Goal: Transaction & Acquisition: Obtain resource

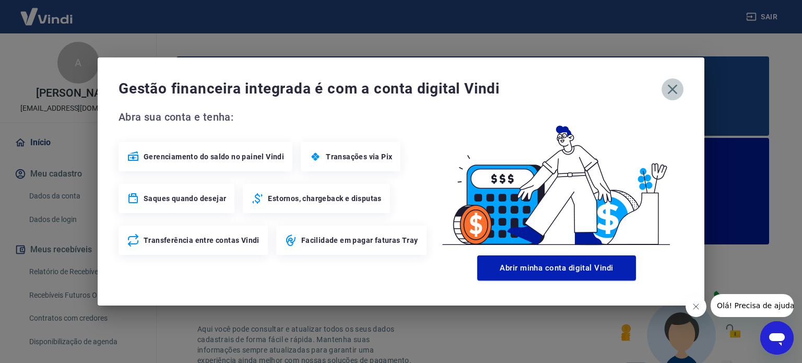
click at [668, 88] on icon "button" at bounding box center [672, 89] width 17 height 17
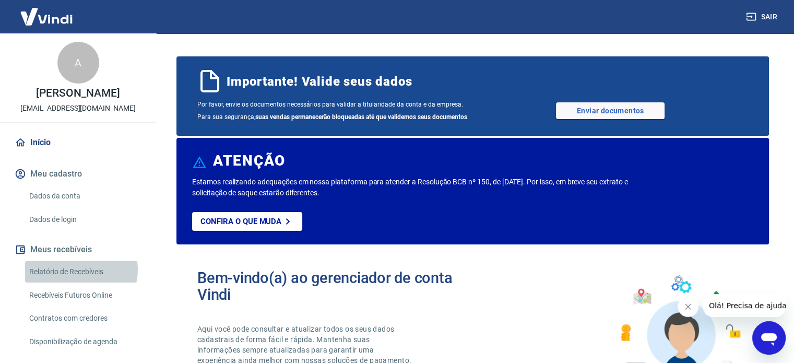
click at [79, 269] on link "Relatório de Recebíveis" at bounding box center [84, 271] width 119 height 21
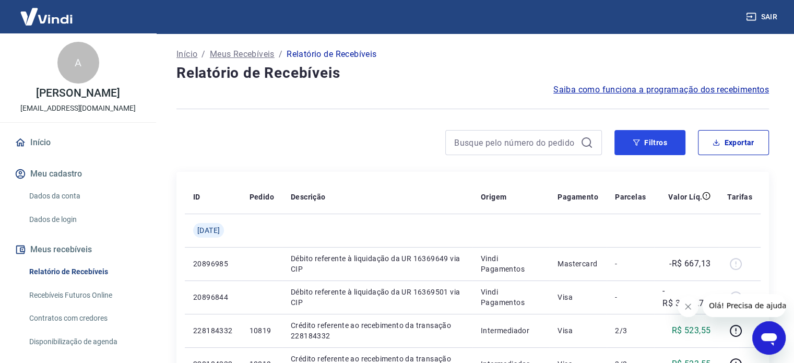
drag, startPoint x: 637, startPoint y: 145, endPoint x: 538, endPoint y: 161, distance: 99.5
click at [637, 144] on icon "button" at bounding box center [636, 142] width 7 height 7
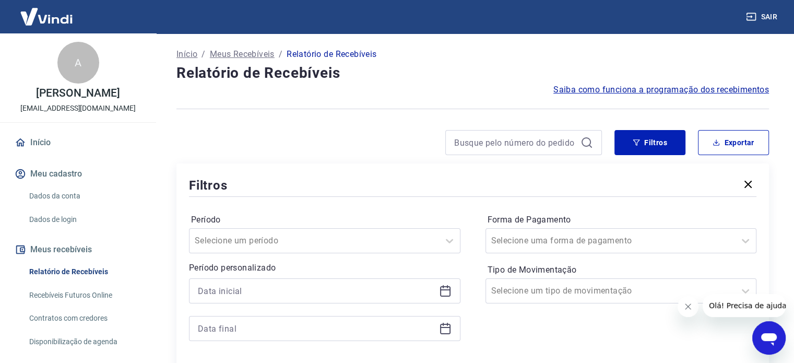
click at [443, 281] on div at bounding box center [325, 290] width 272 height 25
click at [452, 295] on div at bounding box center [325, 290] width 272 height 25
click at [445, 294] on icon at bounding box center [445, 291] width 13 height 13
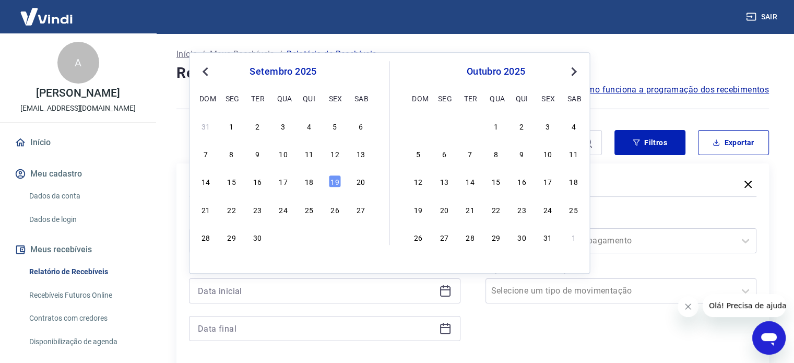
drag, startPoint x: 315, startPoint y: 182, endPoint x: 309, endPoint y: 183, distance: 5.8
click at [312, 182] on div "18" at bounding box center [309, 181] width 13 height 13
type input "[DATE]"
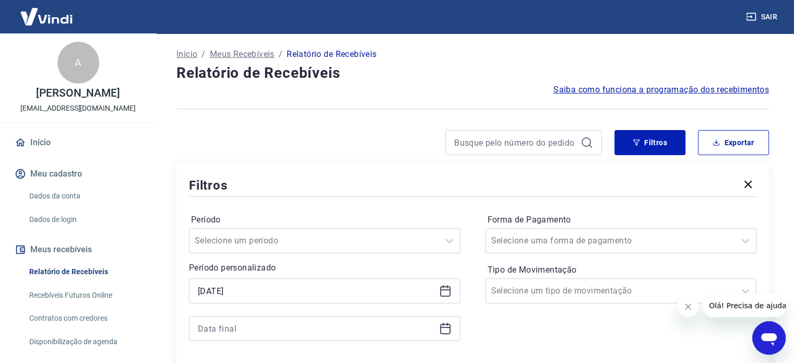
click at [309, 183] on div "Filtros" at bounding box center [473, 185] width 568 height 18
click at [445, 324] on icon at bounding box center [445, 329] width 10 height 10
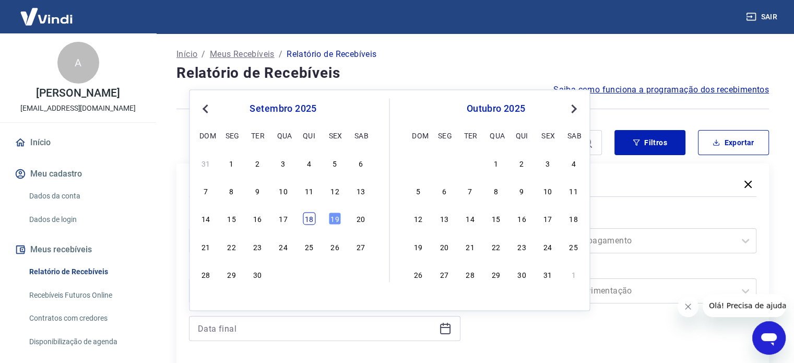
click at [307, 221] on div "18" at bounding box center [309, 219] width 13 height 13
type input "[DATE]"
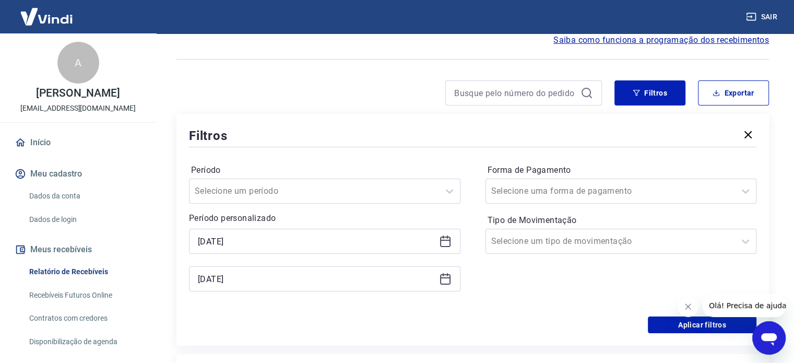
scroll to position [157, 0]
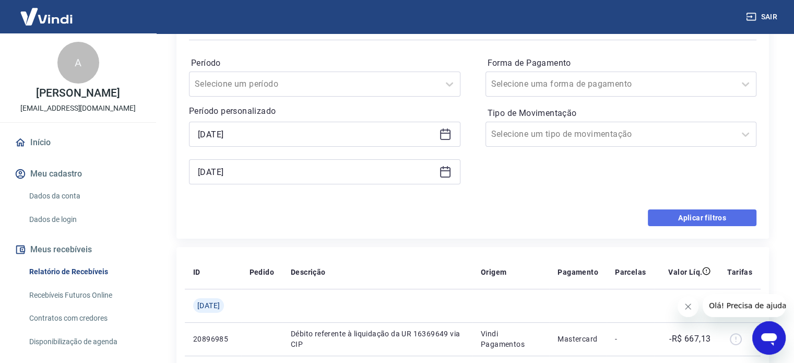
click at [666, 213] on button "Aplicar filtros" at bounding box center [702, 217] width 109 height 17
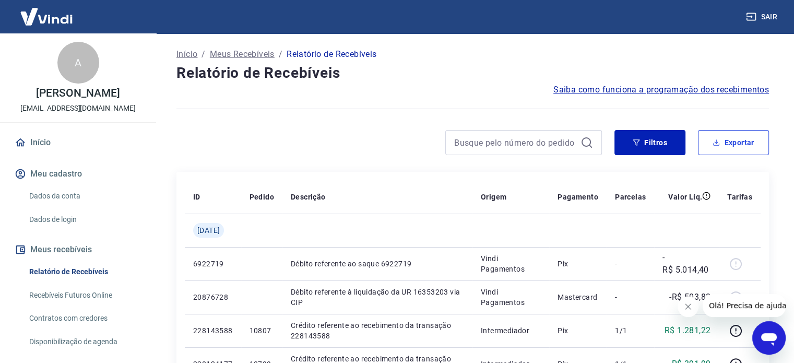
click at [716, 139] on icon "button" at bounding box center [716, 142] width 7 height 7
type input "[DATE]"
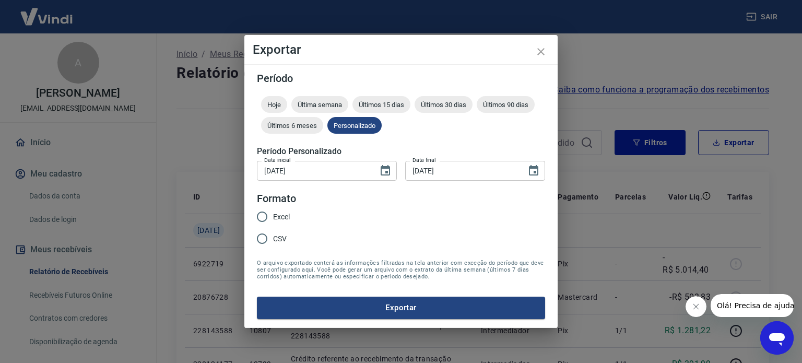
click at [267, 214] on input "Excel" at bounding box center [262, 217] width 22 height 22
radio input "true"
click at [435, 316] on button "Exportar" at bounding box center [401, 308] width 288 height 22
